Goal: Task Accomplishment & Management: Use online tool/utility

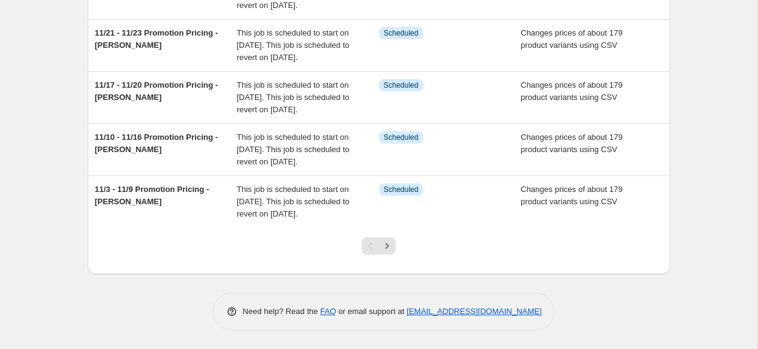
scroll to position [504, 0]
click at [396, 239] on div at bounding box center [379, 251] width 50 height 47
click at [395, 241] on button "Next" at bounding box center [387, 245] width 17 height 17
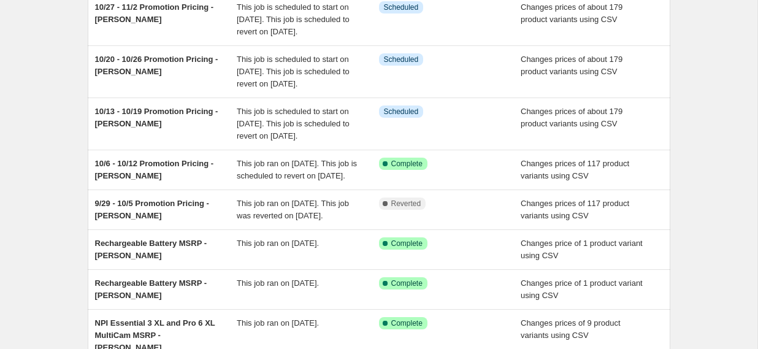
scroll to position [114, 0]
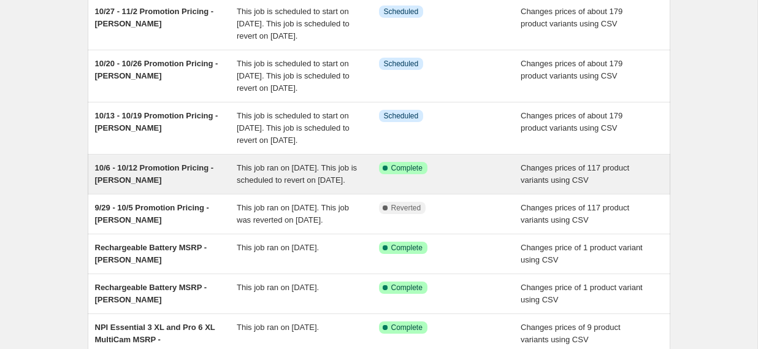
click at [512, 187] on div "Success Complete Complete" at bounding box center [450, 174] width 142 height 25
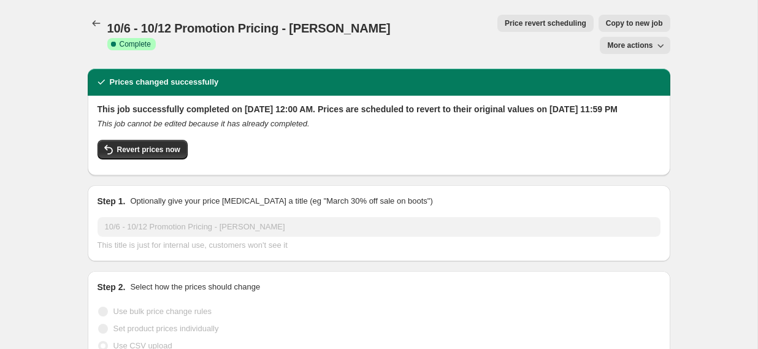
click at [634, 37] on button "More actions" at bounding box center [635, 45] width 70 height 17
click at [627, 51] on span "Export Recap CSV" at bounding box center [640, 48] width 67 height 9
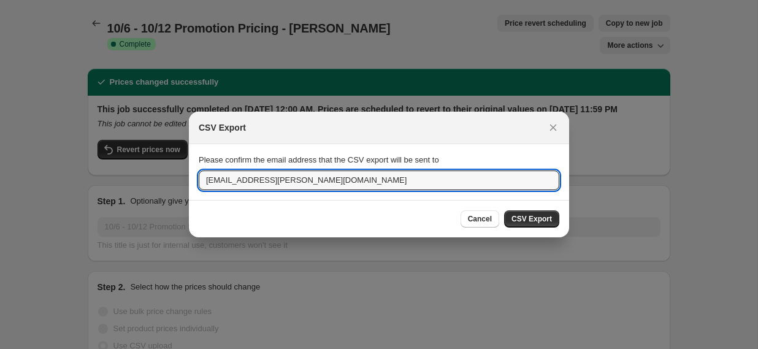
drag, startPoint x: 290, startPoint y: 182, endPoint x: 149, endPoint y: 176, distance: 141.3
paste input "cmillar"
type input "[EMAIL_ADDRESS][PERSON_NAME][DOMAIN_NAME]"
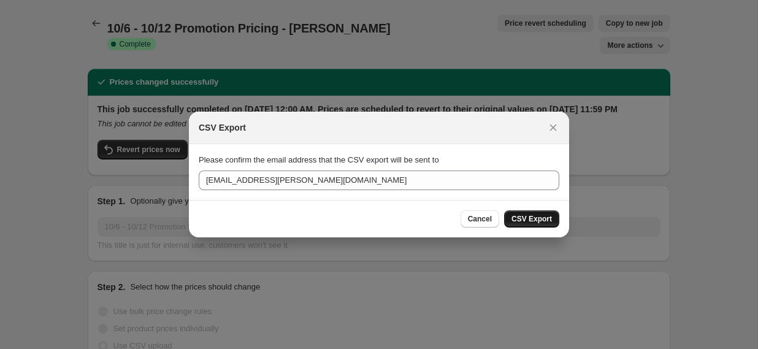
click at [518, 218] on span "CSV Export" at bounding box center [532, 219] width 41 height 10
